Goal: Register for event/course

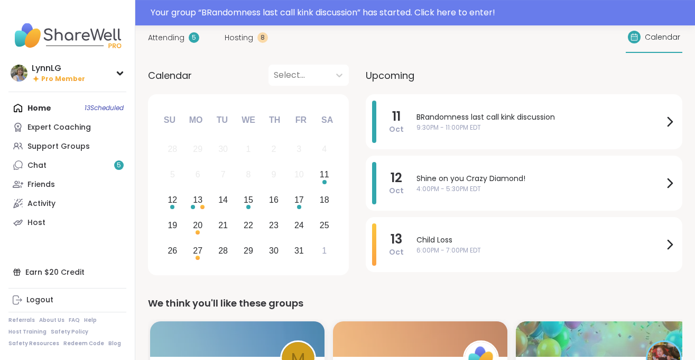
scroll to position [28, 0]
click at [417, 10] on div "Your group “ BRandomness last call kink discussion ” has started. Click here to…" at bounding box center [420, 12] width 538 height 13
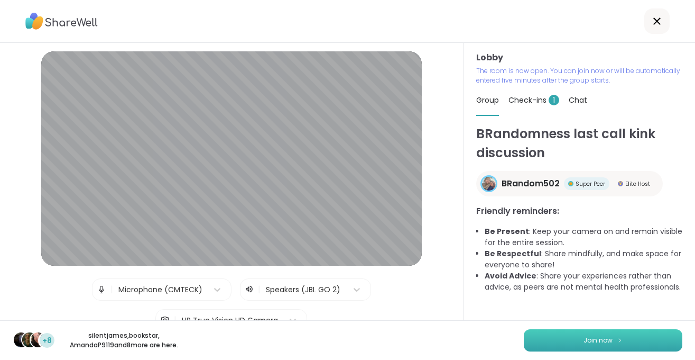
click at [602, 338] on span "Join now" at bounding box center [598, 340] width 29 height 10
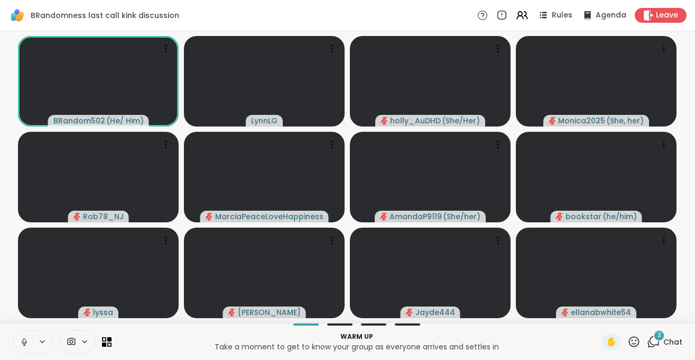
click at [26, 342] on icon at bounding box center [24, 341] width 5 height 3
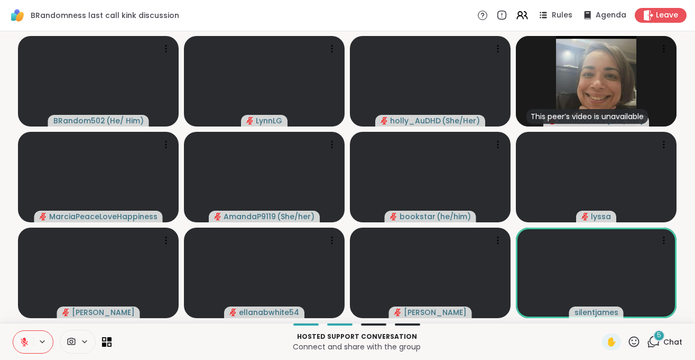
click at [675, 340] on span "Chat" at bounding box center [673, 341] width 19 height 11
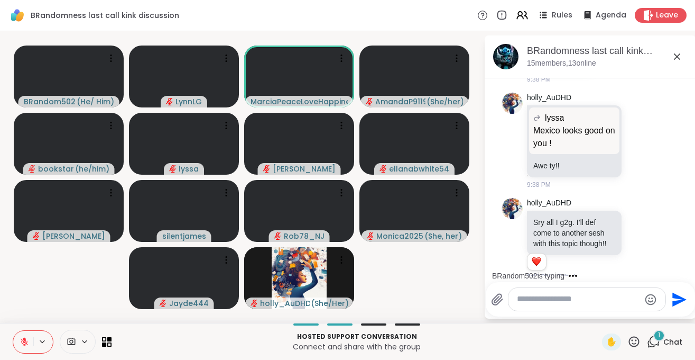
scroll to position [1063, 0]
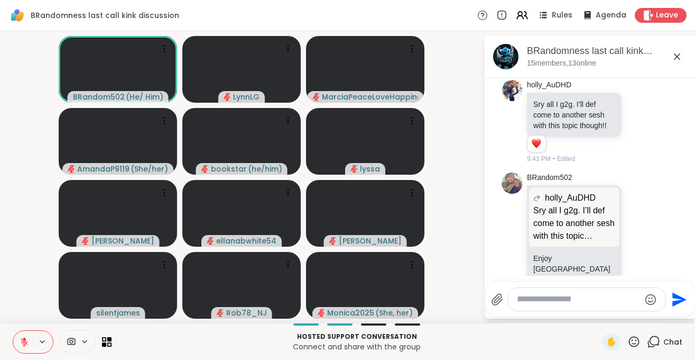
click at [25, 341] on icon at bounding box center [25, 342] width 10 height 10
click at [22, 344] on icon at bounding box center [25, 342] width 10 height 10
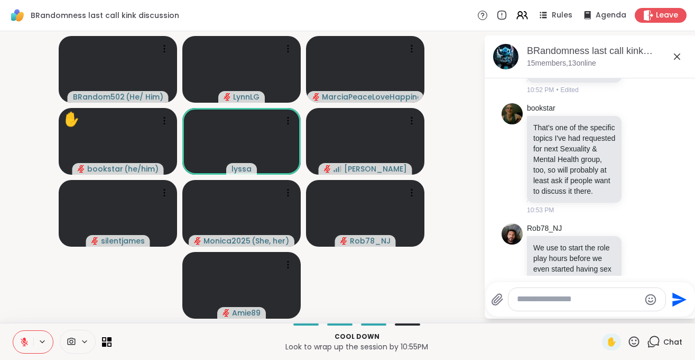
scroll to position [4375, 0]
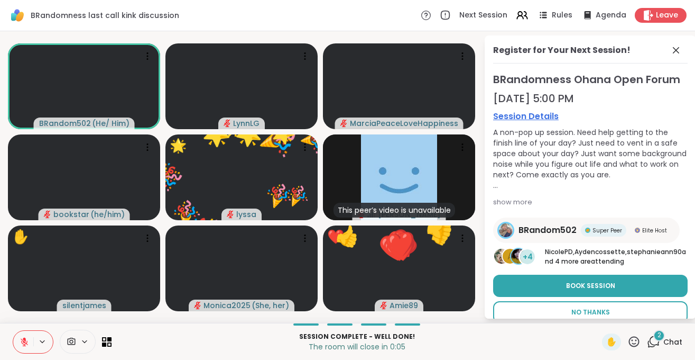
click at [609, 310] on span "No Thanks" at bounding box center [591, 312] width 39 height 10
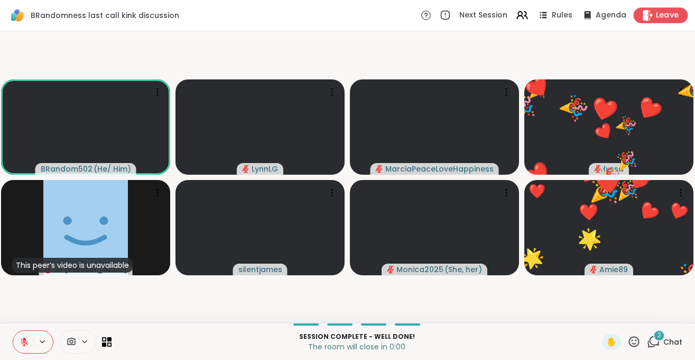
click at [649, 21] on div "Leave" at bounding box center [661, 14] width 54 height 15
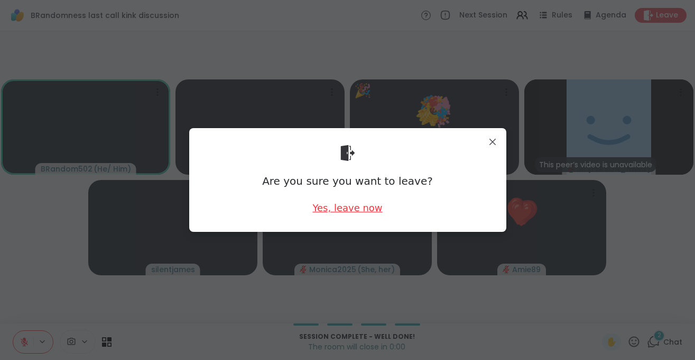
click at [327, 204] on div "Yes, leave now" at bounding box center [348, 207] width 70 height 13
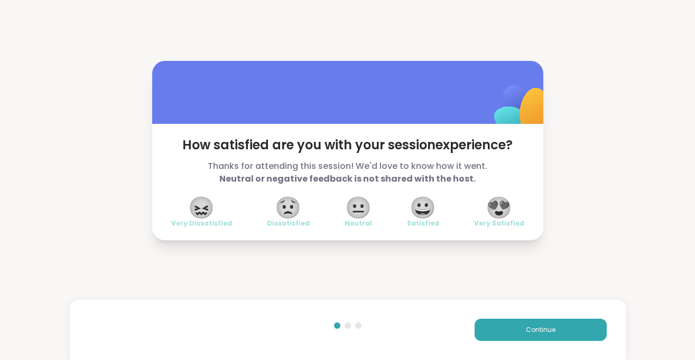
click at [502, 210] on span "😍" at bounding box center [499, 207] width 26 height 19
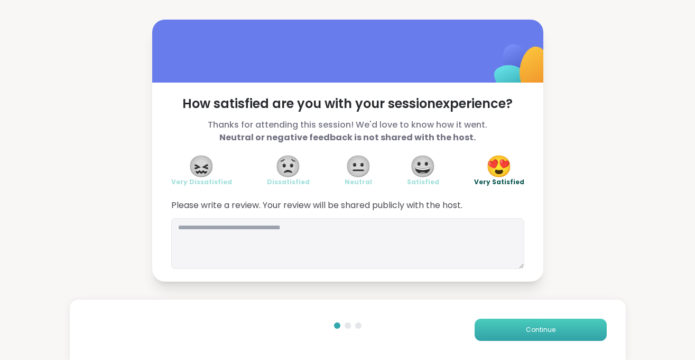
click at [537, 332] on span "Continue" at bounding box center [541, 330] width 30 height 10
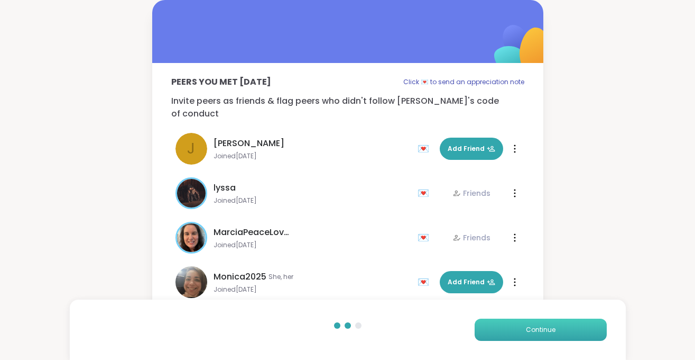
click at [540, 324] on button "Continue" at bounding box center [541, 329] width 132 height 22
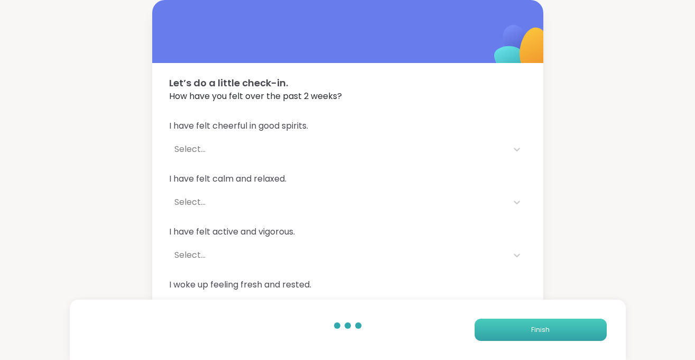
click at [534, 327] on span "Finish" at bounding box center [540, 330] width 19 height 10
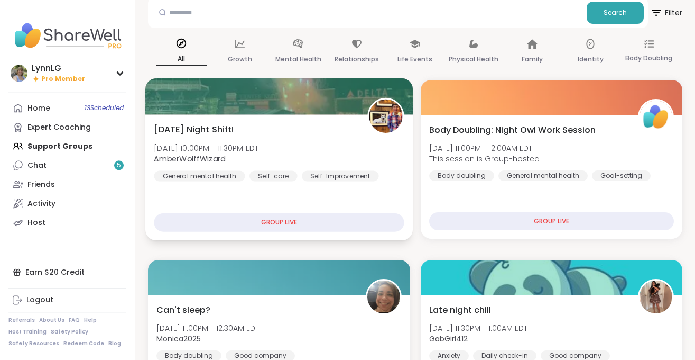
scroll to position [55, 0]
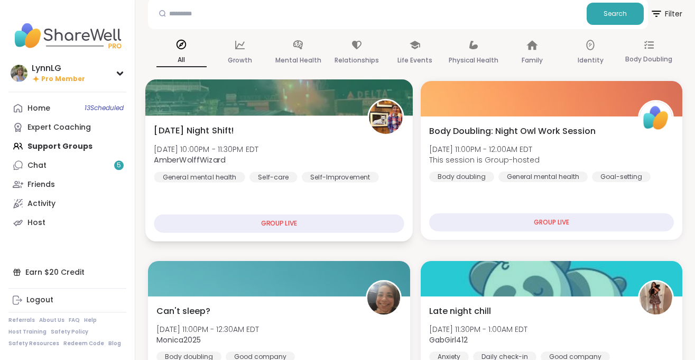
click at [316, 129] on div "[DATE] Night Shift! [DATE] 10:00PM - 11:30PM EDT AmberWolffWizard General menta…" at bounding box center [279, 153] width 250 height 58
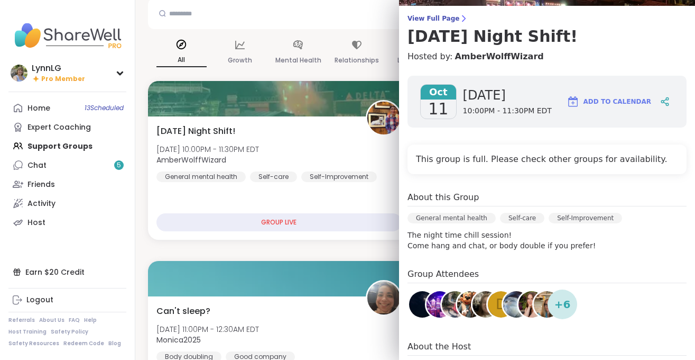
scroll to position [0, 0]
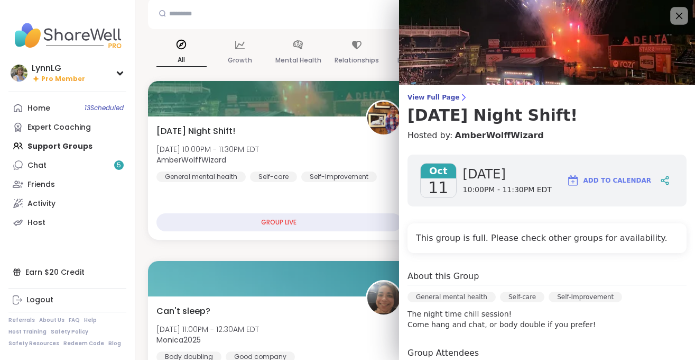
click at [681, 16] on icon at bounding box center [679, 15] width 13 height 13
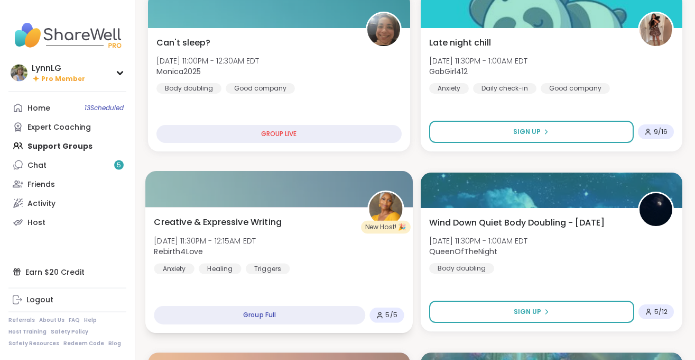
scroll to position [324, 0]
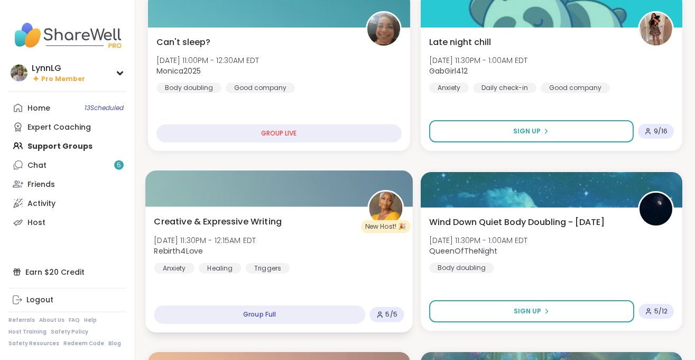
click at [343, 269] on div "Creative & Expressive Writing [DATE] 11:30PM - 12:15AM EDT Rebirth4Love Anxiety…" at bounding box center [279, 244] width 250 height 58
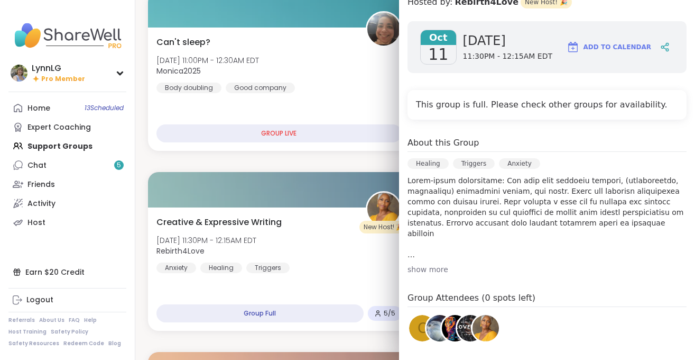
scroll to position [0, 0]
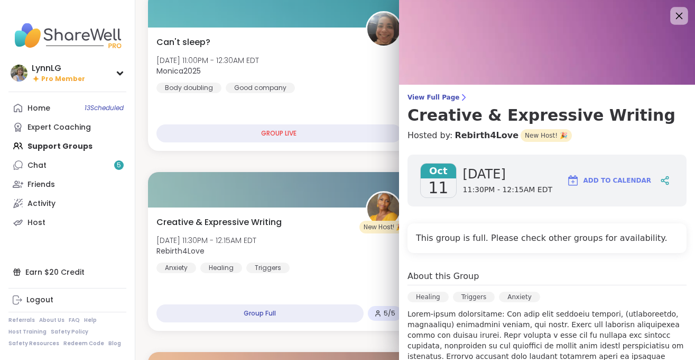
click at [683, 18] on icon at bounding box center [679, 15] width 13 height 13
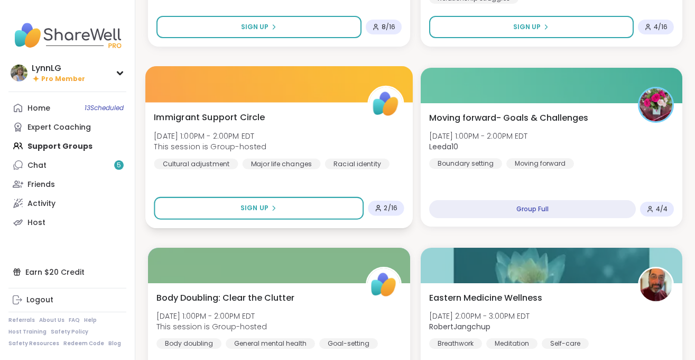
scroll to position [2046, 0]
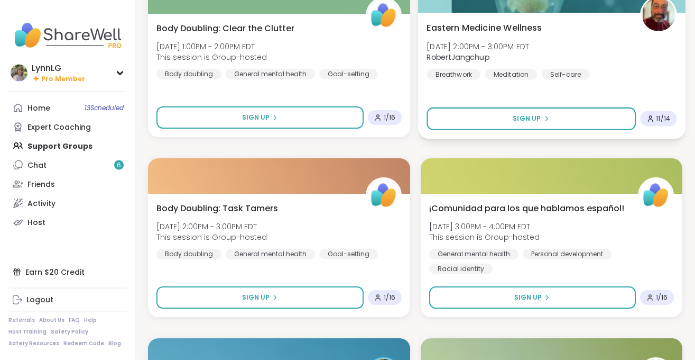
click at [618, 52] on div "Eastern Medicine Wellness [DATE] 2:00PM - 3:00PM EDT RobertJangchup Breathwork …" at bounding box center [552, 50] width 250 height 58
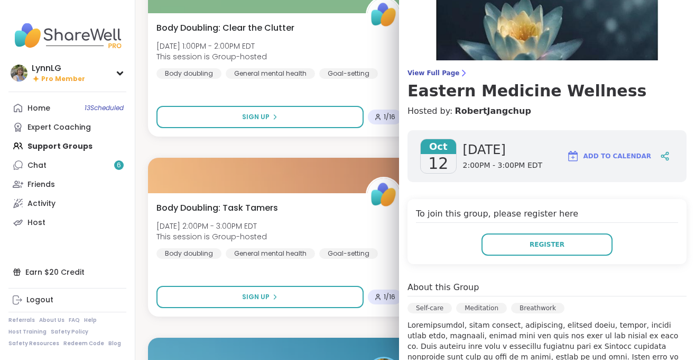
scroll to position [0, 0]
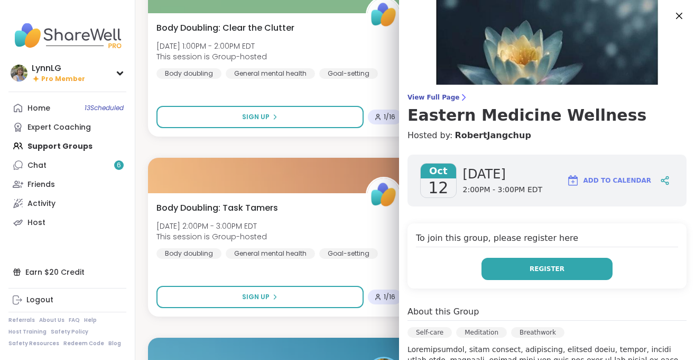
click at [548, 263] on button "Register" at bounding box center [547, 269] width 131 height 22
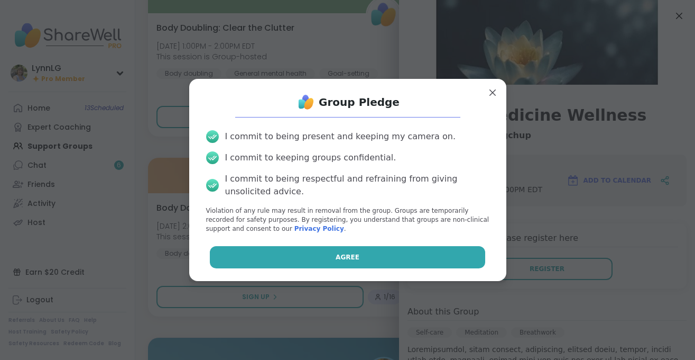
click at [342, 252] on button "Agree" at bounding box center [348, 257] width 276 height 22
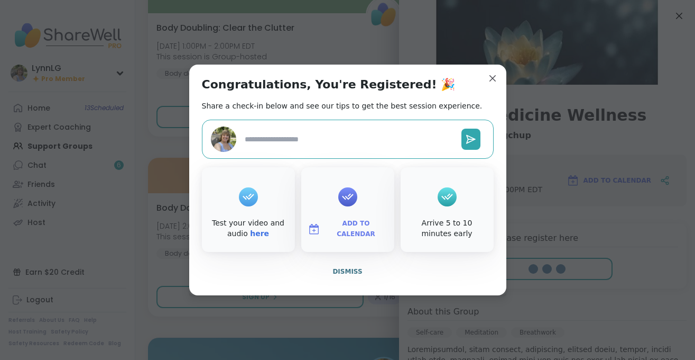
type textarea "*"
click at [341, 275] on span "Dismiss" at bounding box center [348, 271] width 30 height 7
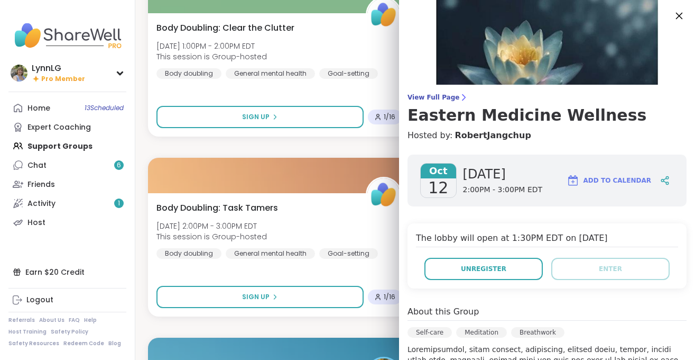
click at [676, 17] on icon at bounding box center [679, 15] width 13 height 13
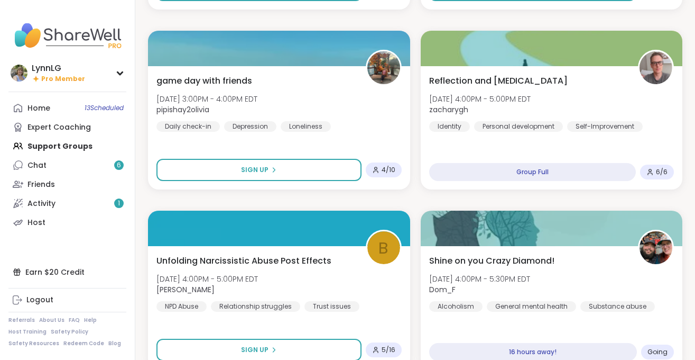
scroll to position [2802, 0]
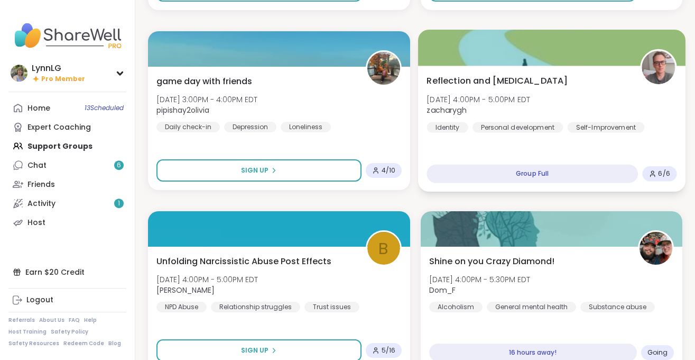
click at [601, 102] on div "Reflection and [MEDICAL_DATA] [DATE] 4:00PM - 5:00PM EDT zacharygh Identity Per…" at bounding box center [552, 103] width 250 height 58
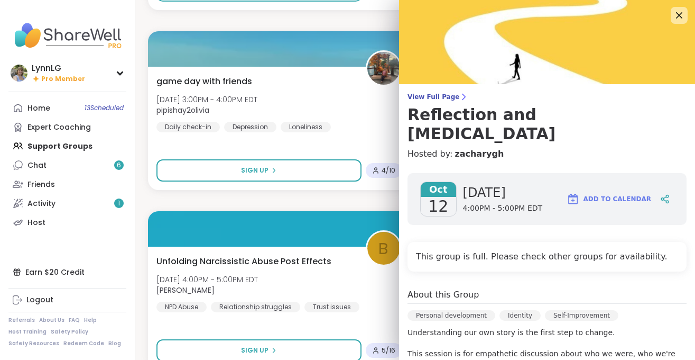
scroll to position [0, 0]
click at [677, 20] on icon at bounding box center [679, 15] width 13 height 13
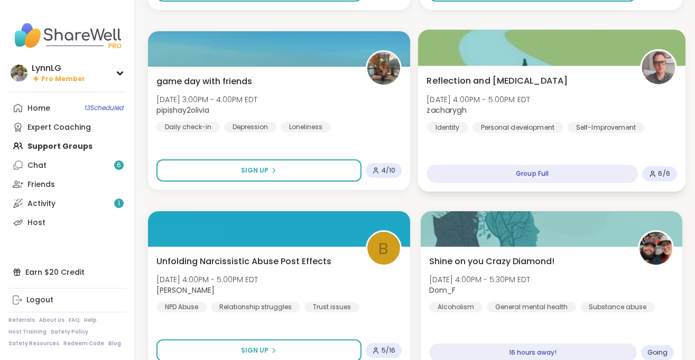
click at [610, 81] on div "Reflection and [MEDICAL_DATA] [DATE] 4:00PM - 5:00PM EDT zacharygh Identity Per…" at bounding box center [552, 103] width 250 height 58
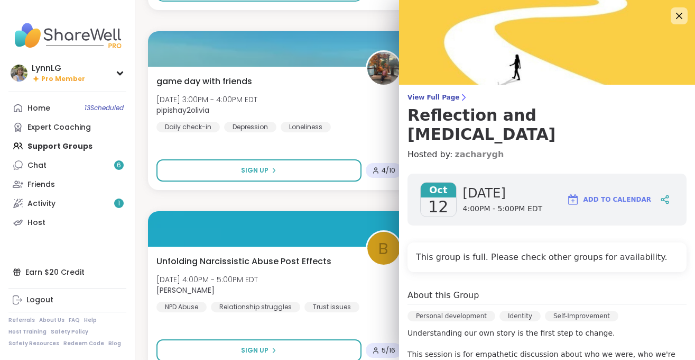
click at [468, 148] on link "zacharygh" at bounding box center [479, 154] width 49 height 13
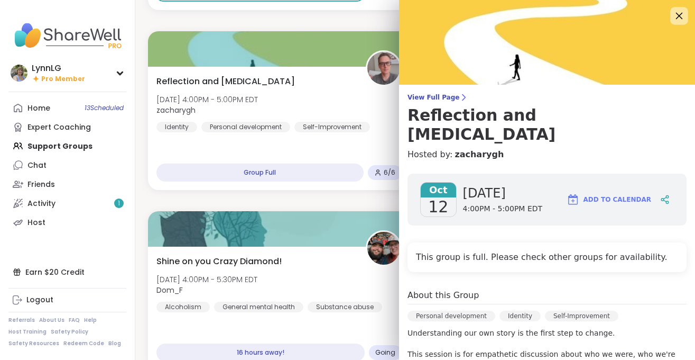
click at [683, 15] on icon at bounding box center [679, 15] width 13 height 13
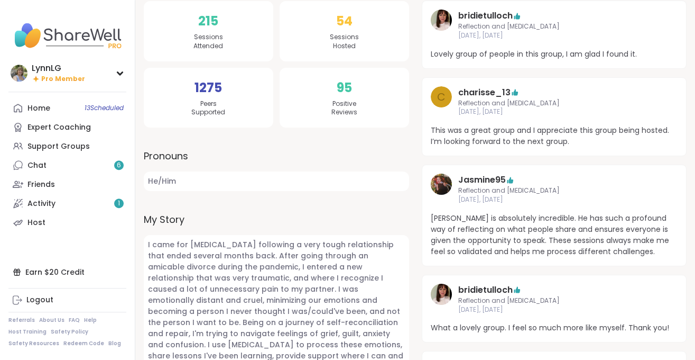
scroll to position [214, 0]
click at [80, 164] on link "Chat 6" at bounding box center [67, 164] width 118 height 19
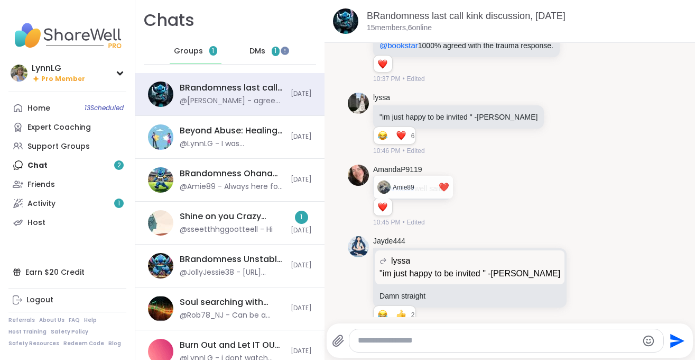
scroll to position [2596, 0]
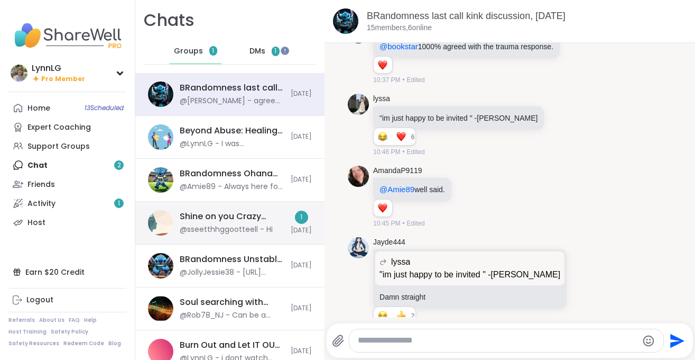
click at [217, 209] on div "Shine on you Crazy Diamond!, Oct 12 @sseetthhggootteell - Hi 1 Today" at bounding box center [229, 222] width 189 height 43
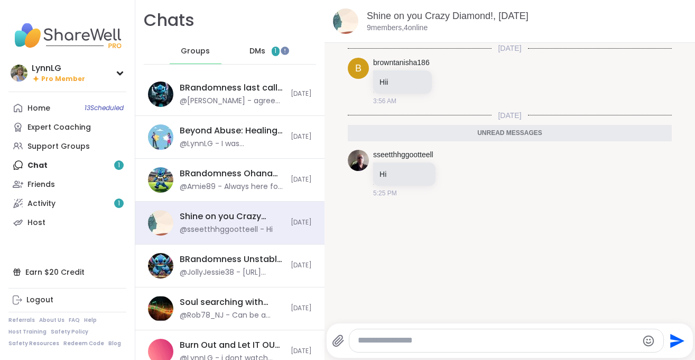
click at [262, 48] on span "DMs" at bounding box center [258, 51] width 16 height 11
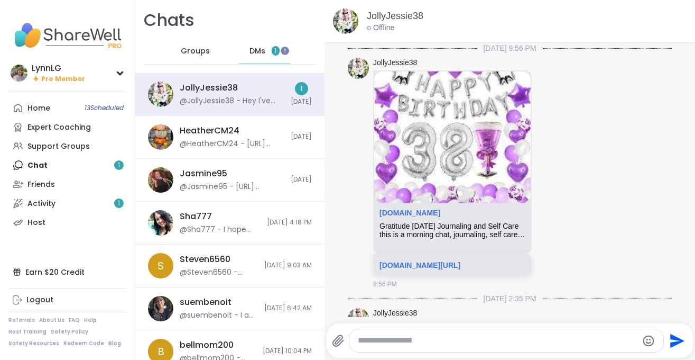
scroll to position [2151, 0]
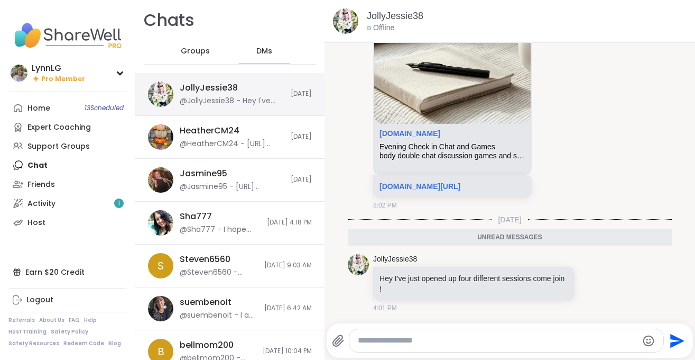
click at [243, 85] on div "JollyJessie38 @JollyJessie38 - Hey I've just opened up four different sessions …" at bounding box center [232, 94] width 105 height 24
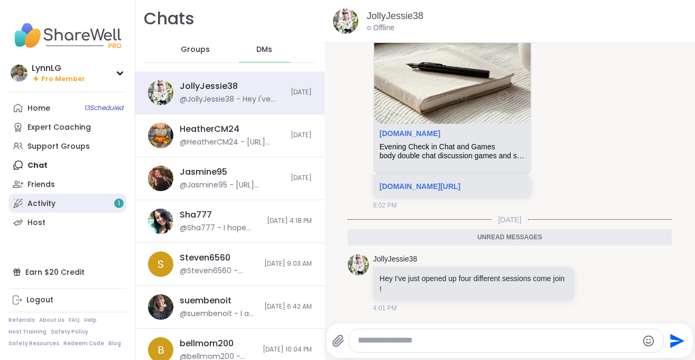
click at [47, 200] on div "Activity 1" at bounding box center [41, 203] width 28 height 11
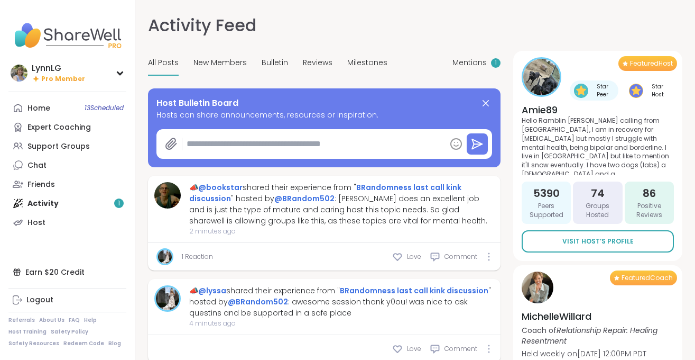
type textarea "*"
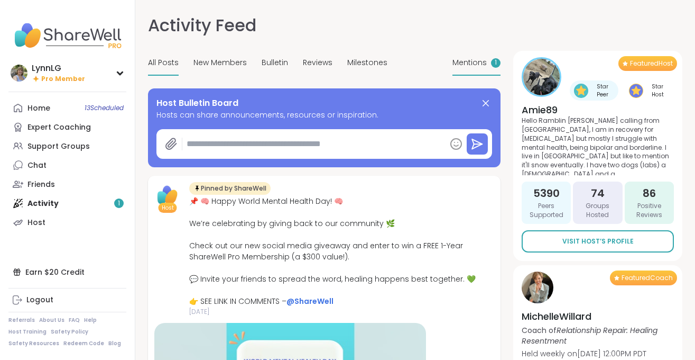
click at [468, 63] on span "Mentions" at bounding box center [470, 62] width 34 height 11
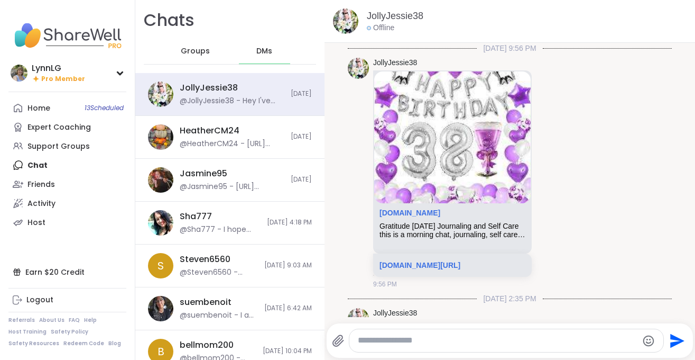
scroll to position [2126, 0]
